Goal: Information Seeking & Learning: Find specific fact

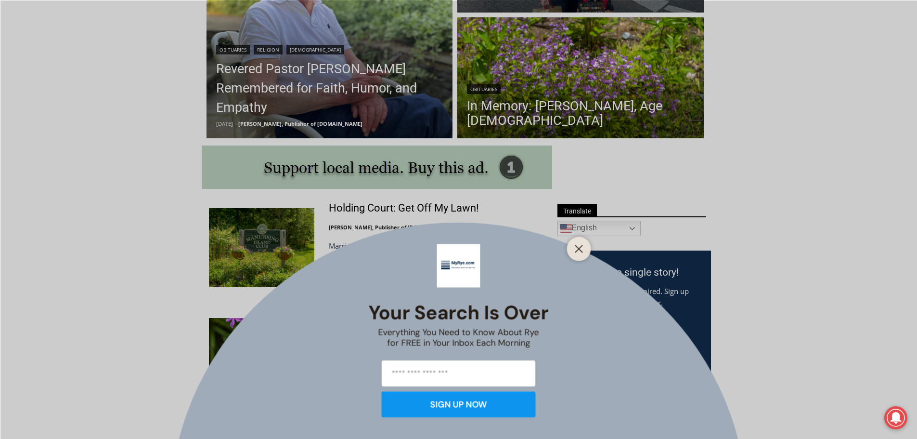
scroll to position [369, 0]
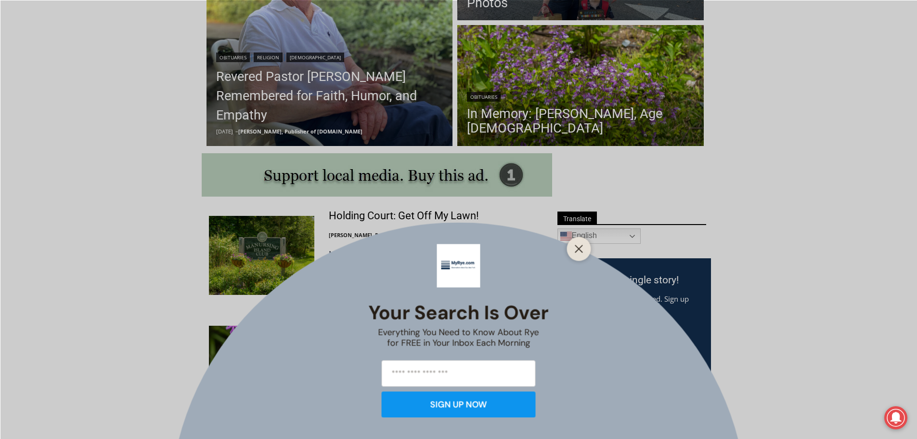
click at [576, 125] on div "Your Search is Over Everything You Need to Know About Rye for FREE in Your Inbo…" at bounding box center [458, 219] width 917 height 439
click at [582, 244] on button "Close" at bounding box center [579, 248] width 13 height 13
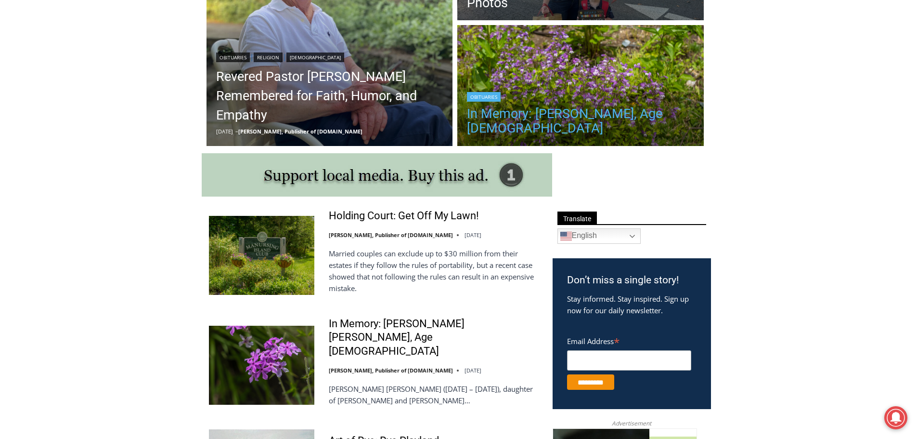
click at [564, 132] on link "In Memory: [PERSON_NAME], Age [DEMOGRAPHIC_DATA]" at bounding box center [580, 120] width 227 height 29
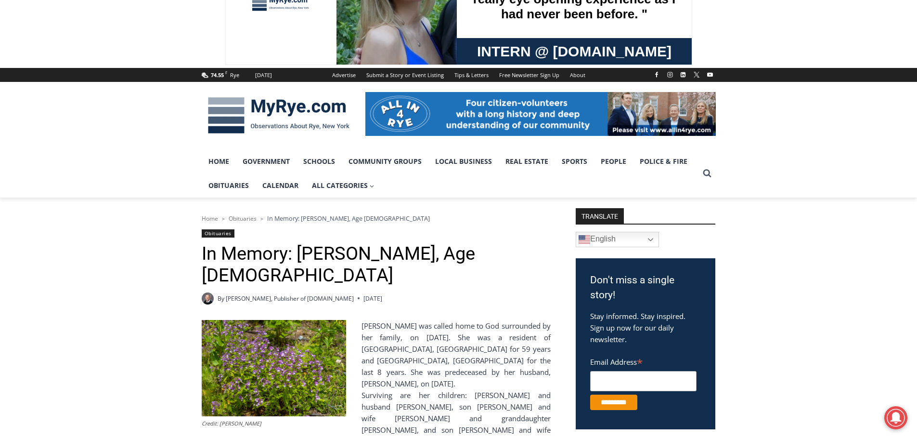
scroll to position [257, 0]
